Goal: Task Accomplishment & Management: Manage account settings

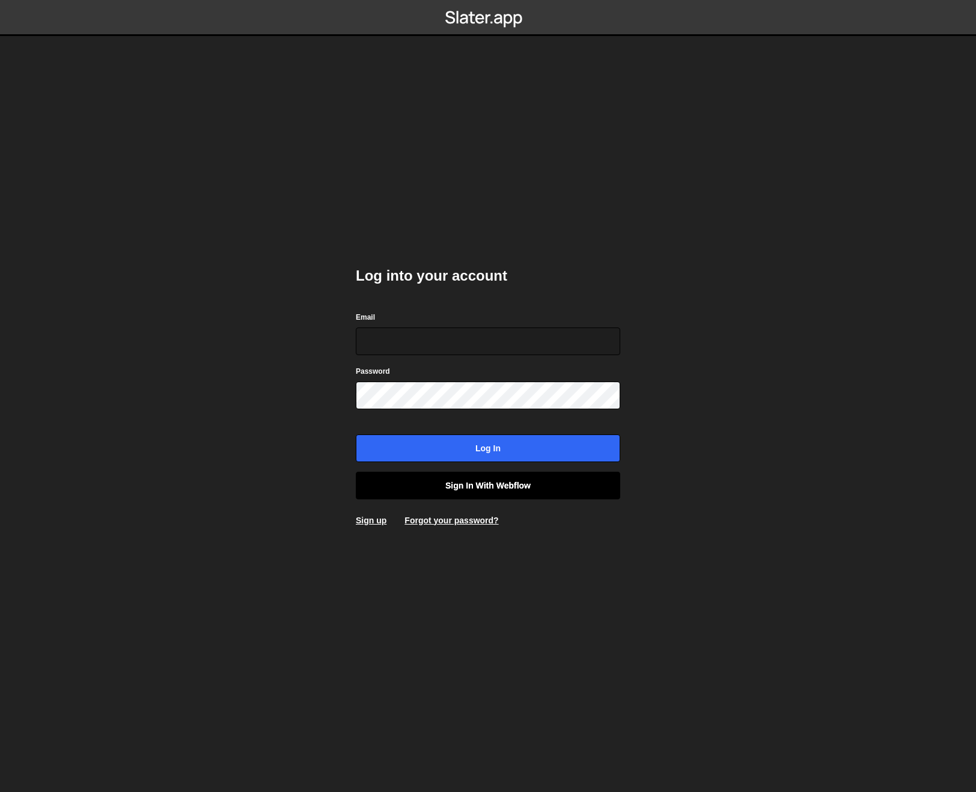
click at [489, 482] on link "Sign in with Webflow" at bounding box center [488, 486] width 264 height 28
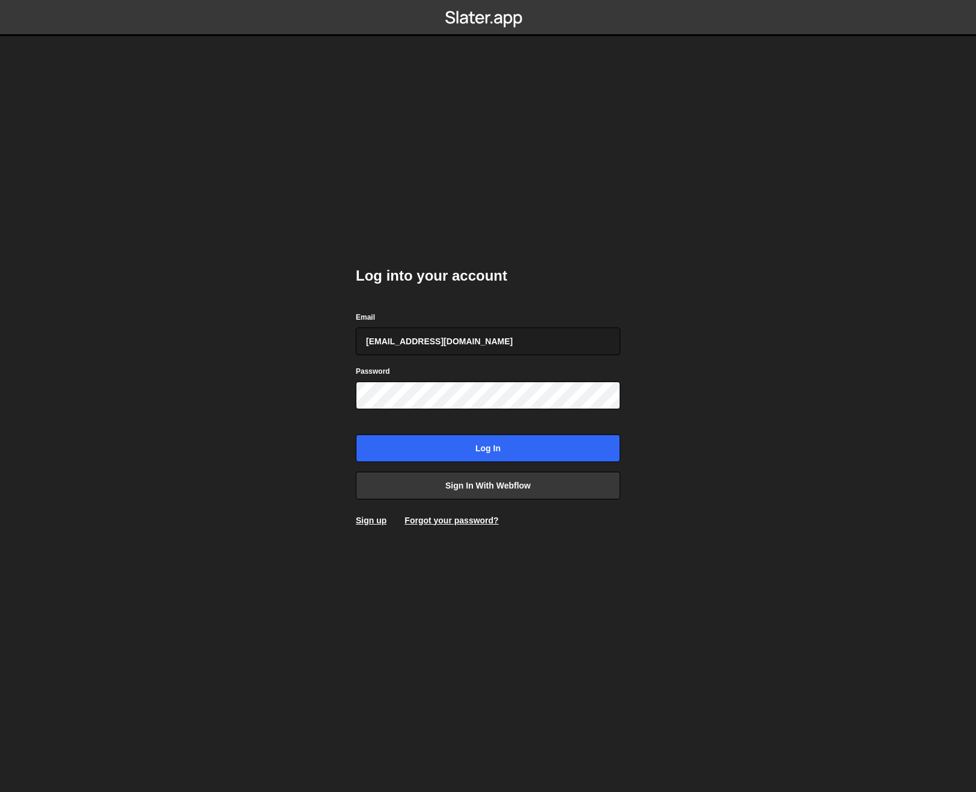
type input "[EMAIL_ADDRESS][DOMAIN_NAME]"
click at [356, 434] on input "Log in" at bounding box center [488, 448] width 264 height 28
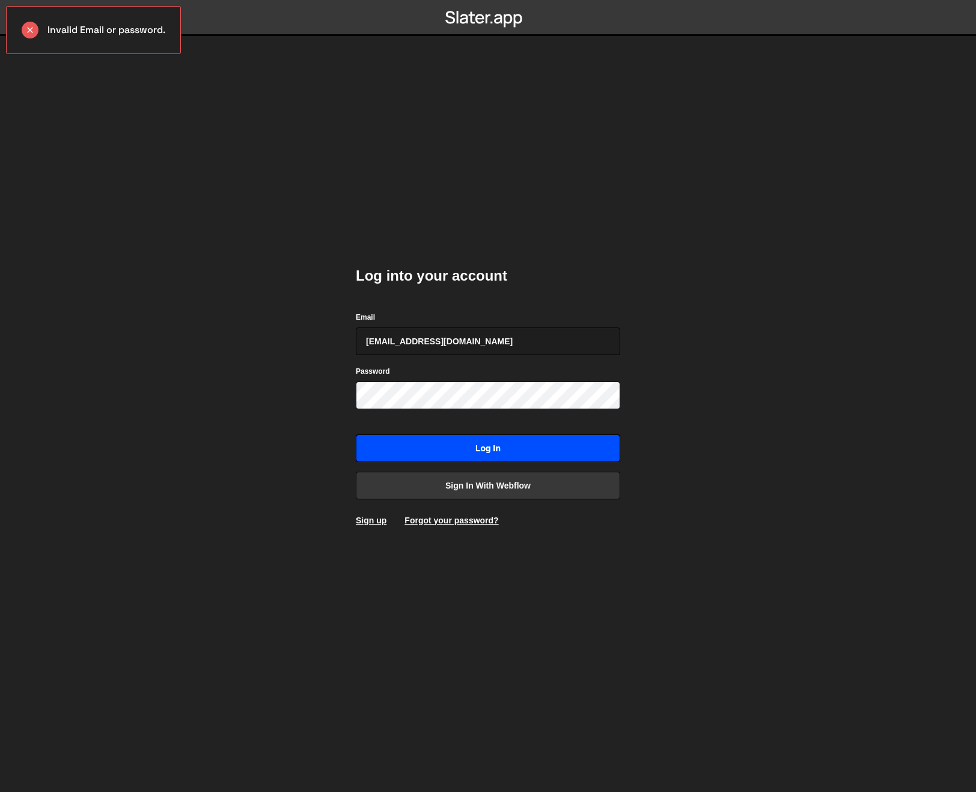
click at [439, 448] on input "Log in" at bounding box center [488, 448] width 264 height 28
click at [448, 450] on input "Log in" at bounding box center [488, 448] width 264 height 28
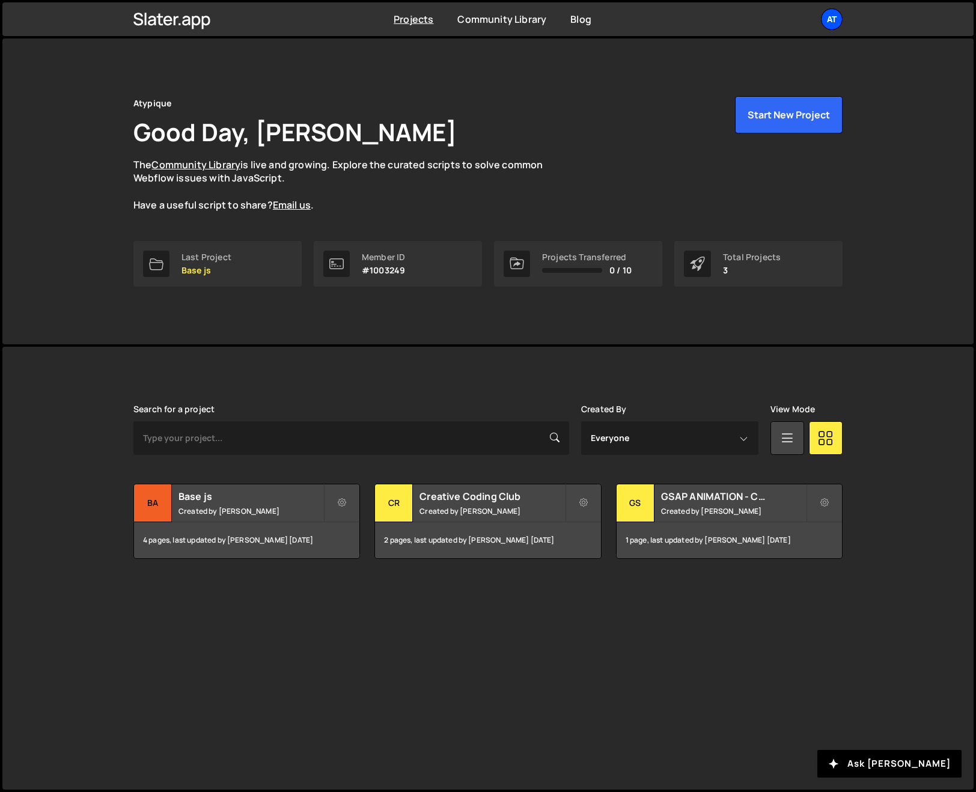
click at [833, 19] on div "At" at bounding box center [832, 19] width 22 height 22
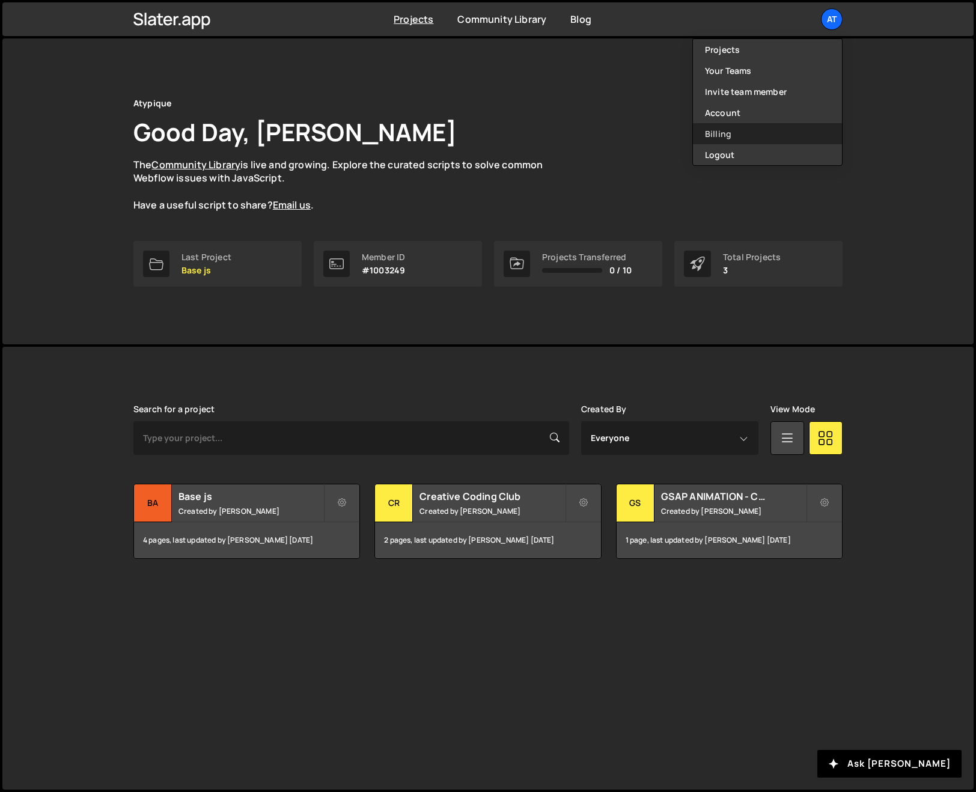
click at [730, 132] on link "Billing" at bounding box center [767, 133] width 149 height 21
